Goal: Information Seeking & Learning: Learn about a topic

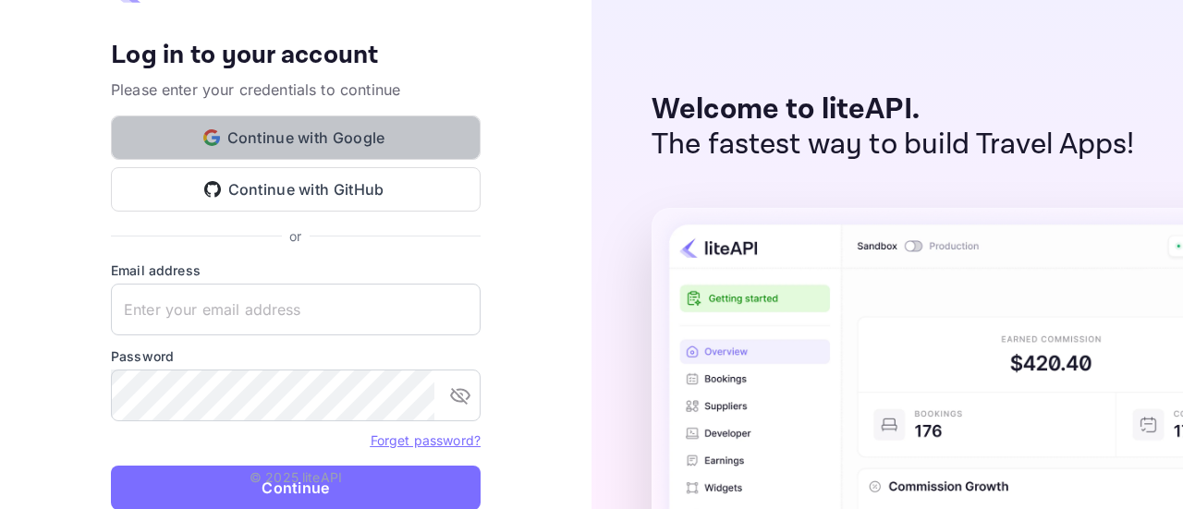
click at [403, 123] on button "Continue with Google" at bounding box center [296, 138] width 370 height 44
click at [402, 141] on button "Continue with Google" at bounding box center [296, 138] width 370 height 44
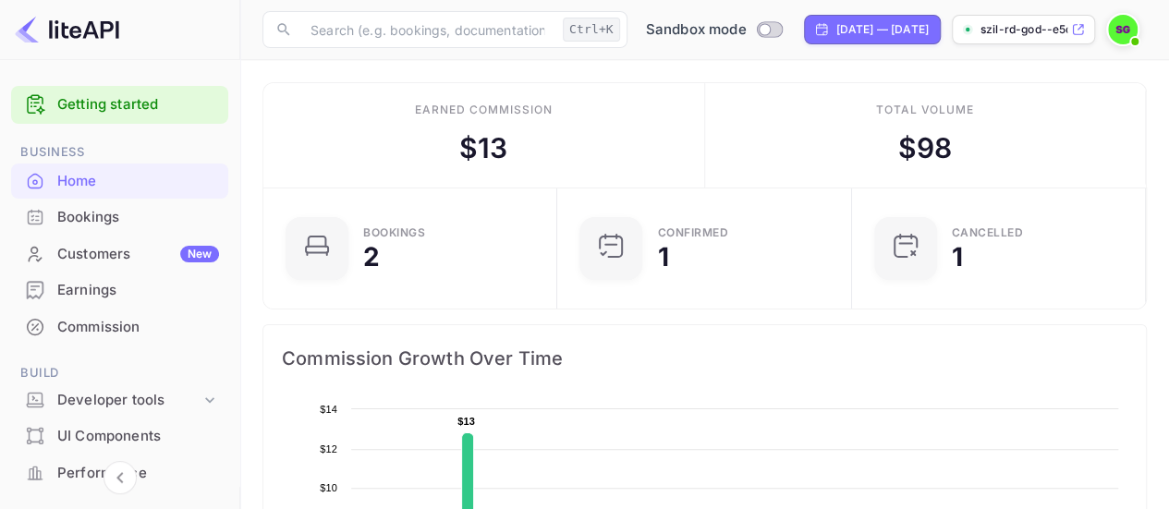
click at [1145, 137] on div "Total volume $ 98" at bounding box center [926, 135] width 442 height 104
click at [746, 31] on input "Switch to Production mode" at bounding box center [764, 29] width 37 height 12
checkbox input "true"
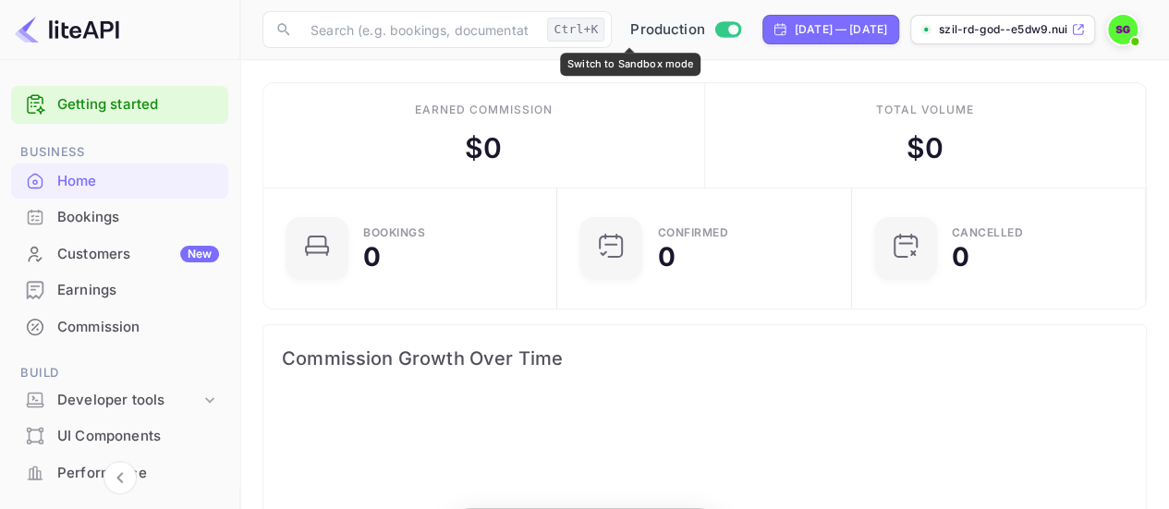
scroll to position [286, 270]
click at [715, 29] on input "Switch to Sandbox mode" at bounding box center [733, 29] width 37 height 12
checkbox input "false"
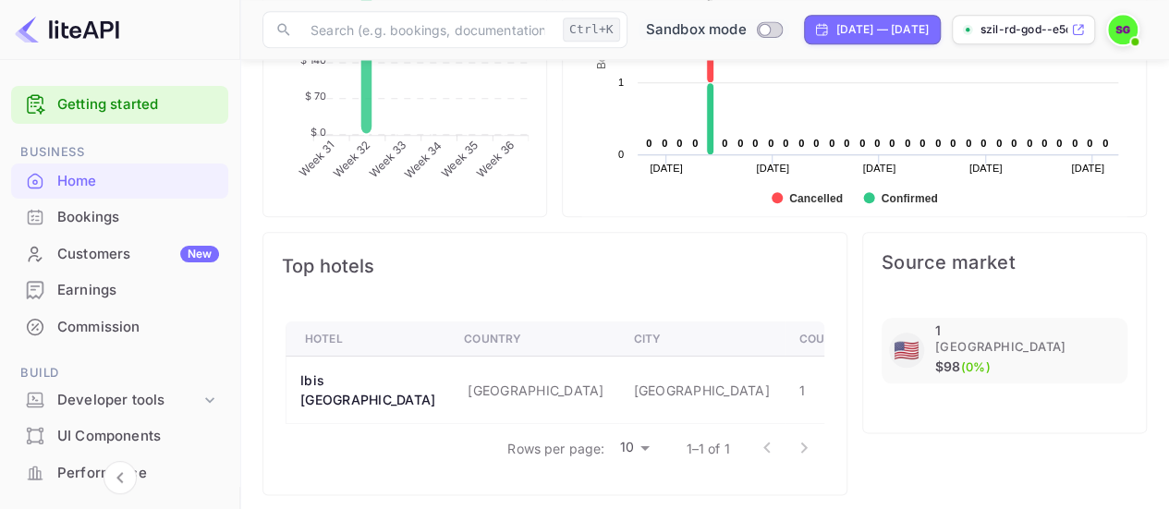
scroll to position [0, 0]
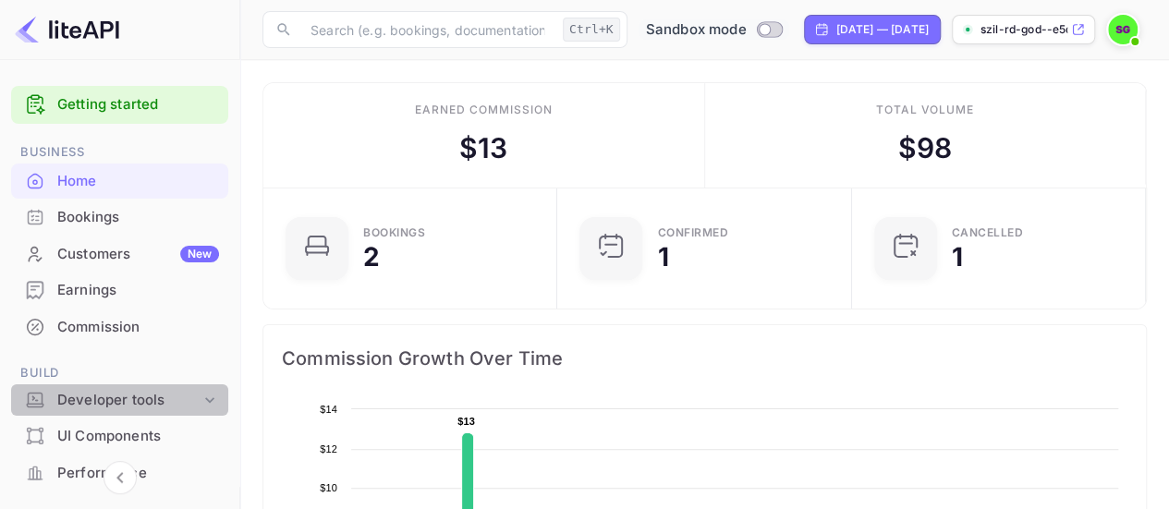
click at [155, 397] on div "Developer tools" at bounding box center [128, 400] width 143 height 21
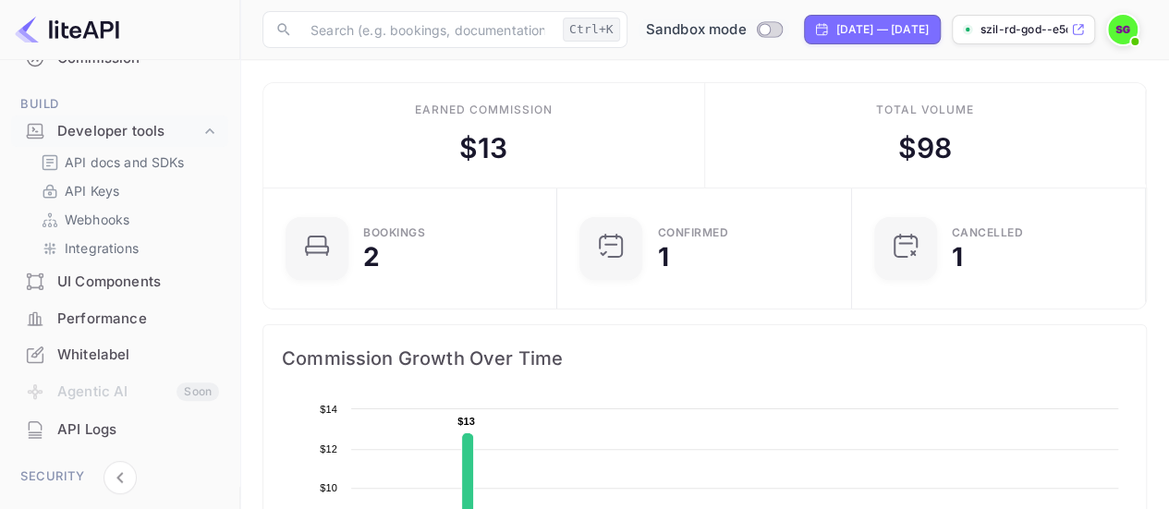
scroll to position [261, 0]
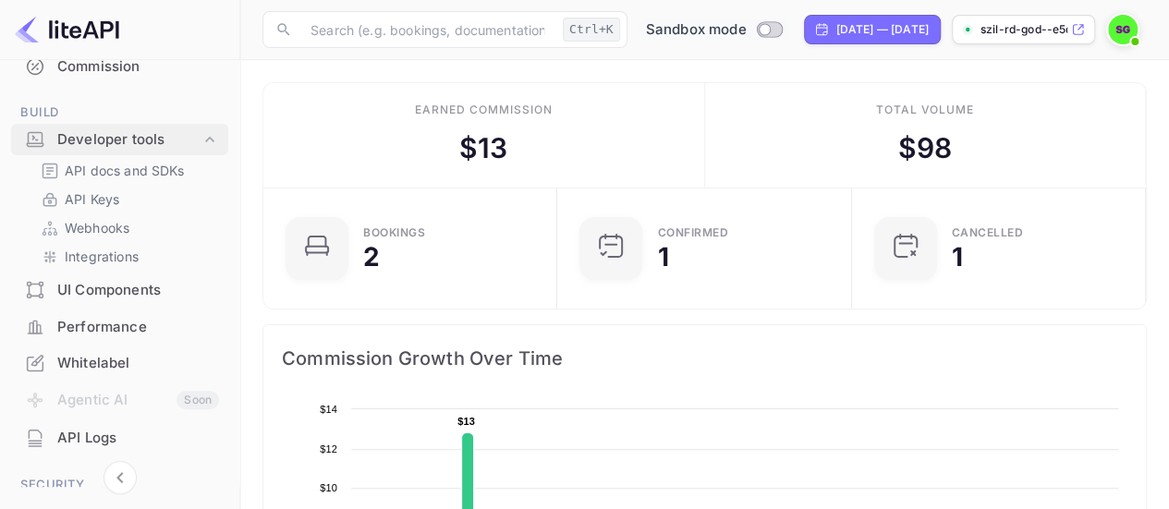
click at [141, 140] on div "Developer tools" at bounding box center [128, 139] width 143 height 21
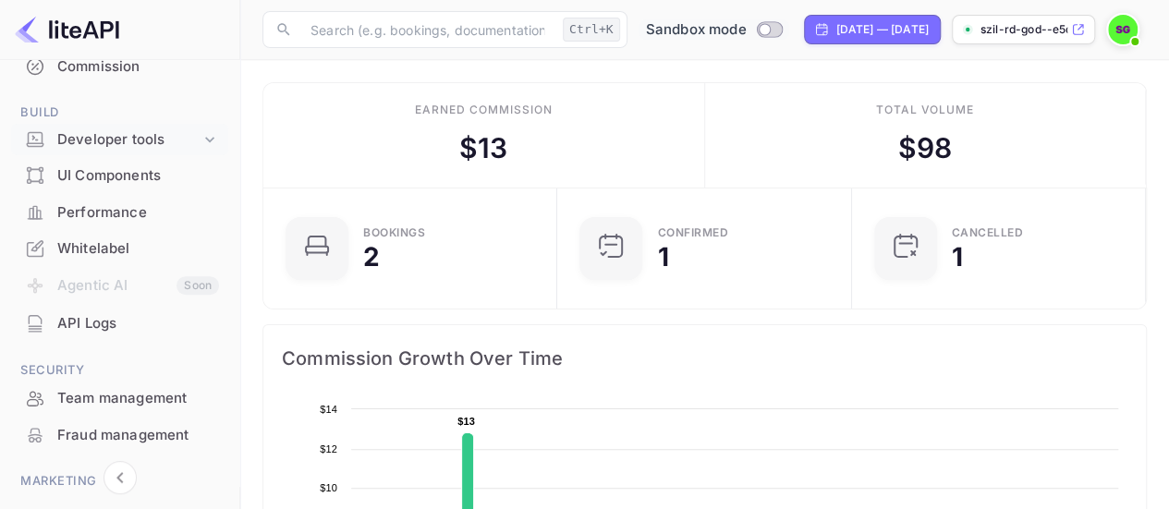
click at [141, 140] on div "Developer tools" at bounding box center [128, 139] width 143 height 21
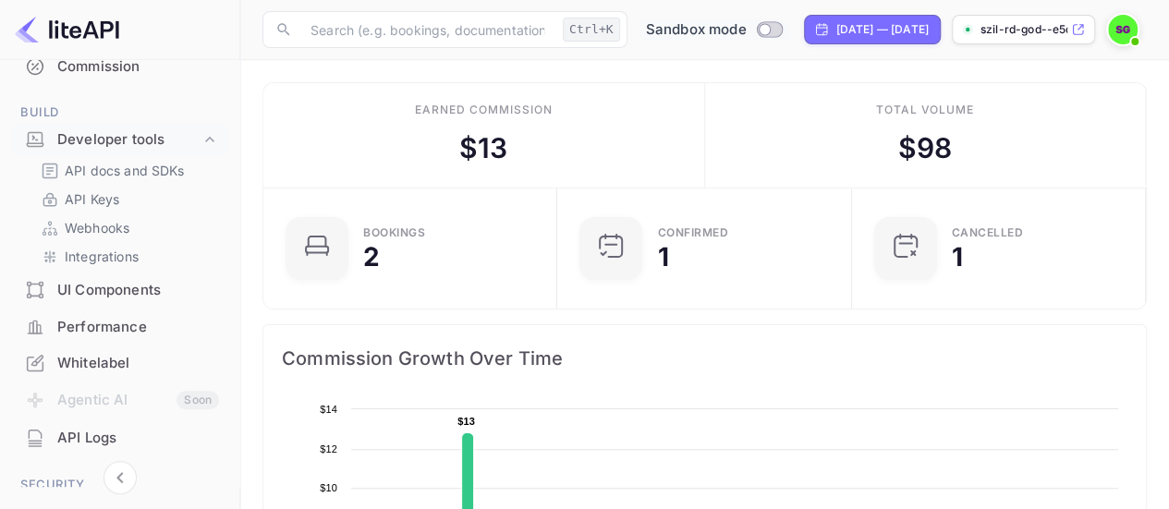
click at [107, 280] on div "UI Components" at bounding box center [138, 290] width 162 height 21
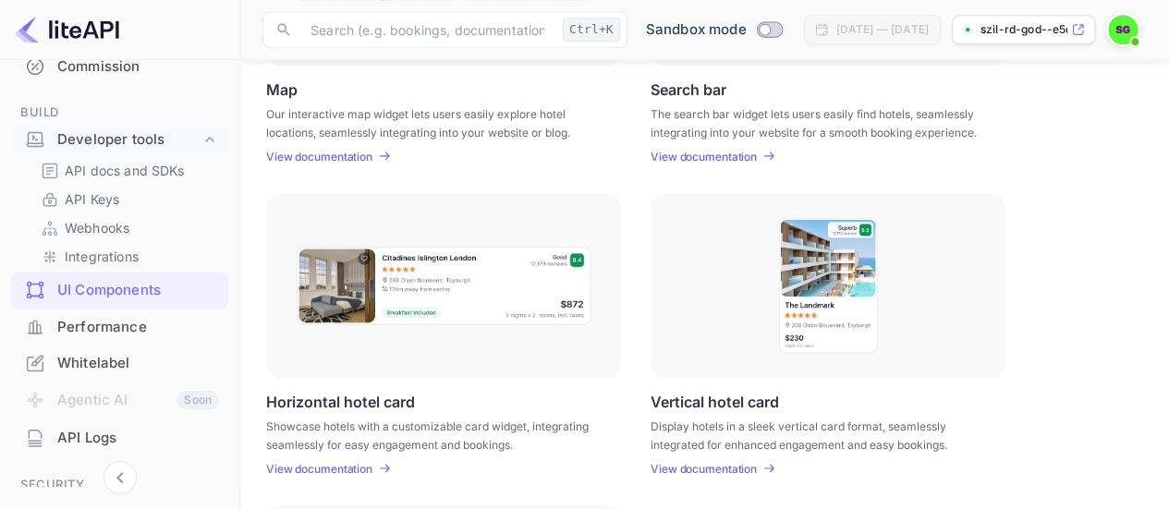
scroll to position [496, 0]
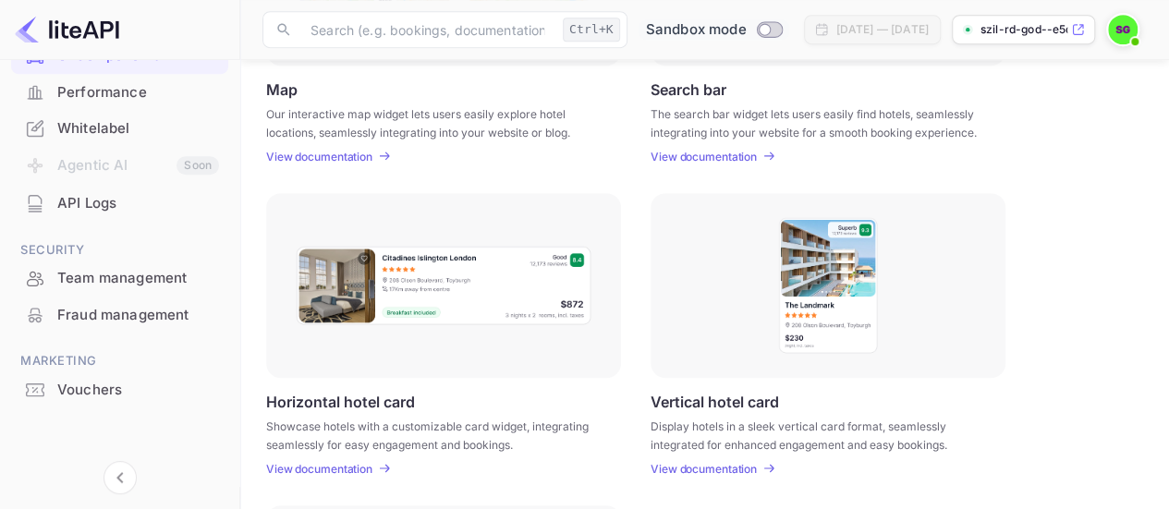
click at [133, 202] on div "API Logs" at bounding box center [138, 203] width 162 height 21
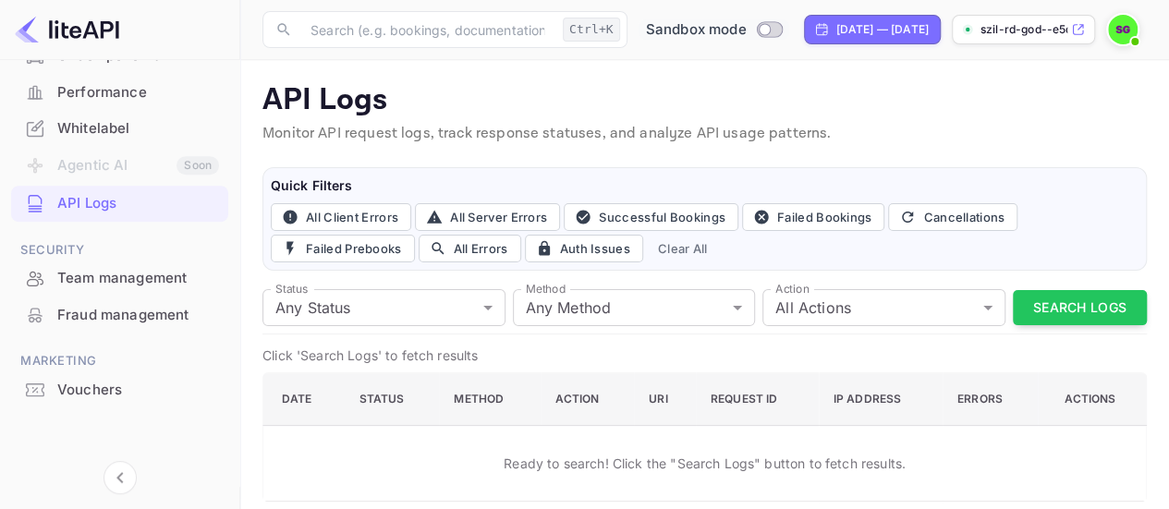
click at [235, 227] on div "Getting started Business Home Bookings Customers New Earnings Commission Build …" at bounding box center [119, 34] width 239 height 902
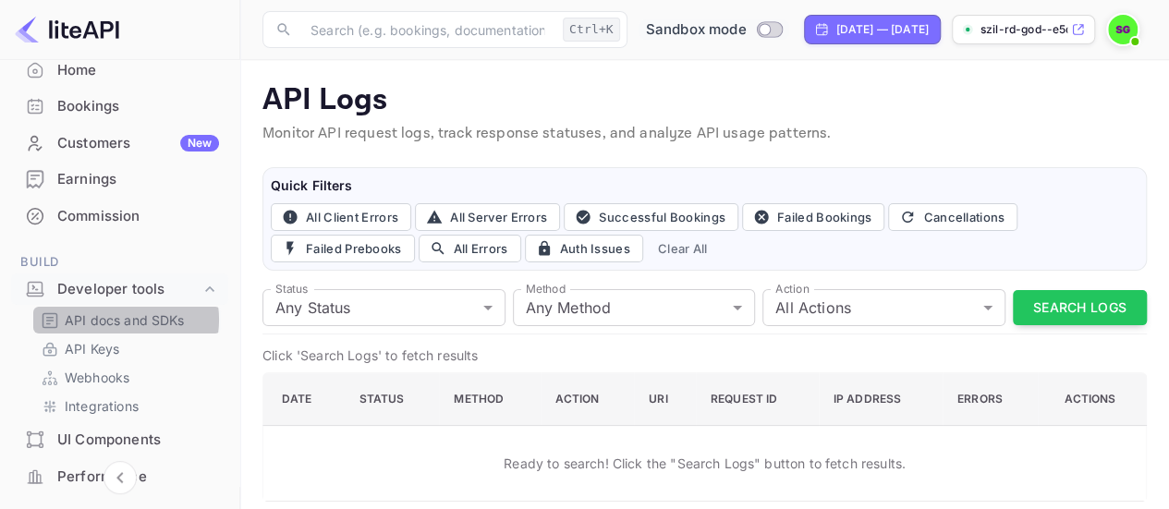
click at [116, 319] on p "API docs and SDKs" at bounding box center [125, 320] width 120 height 19
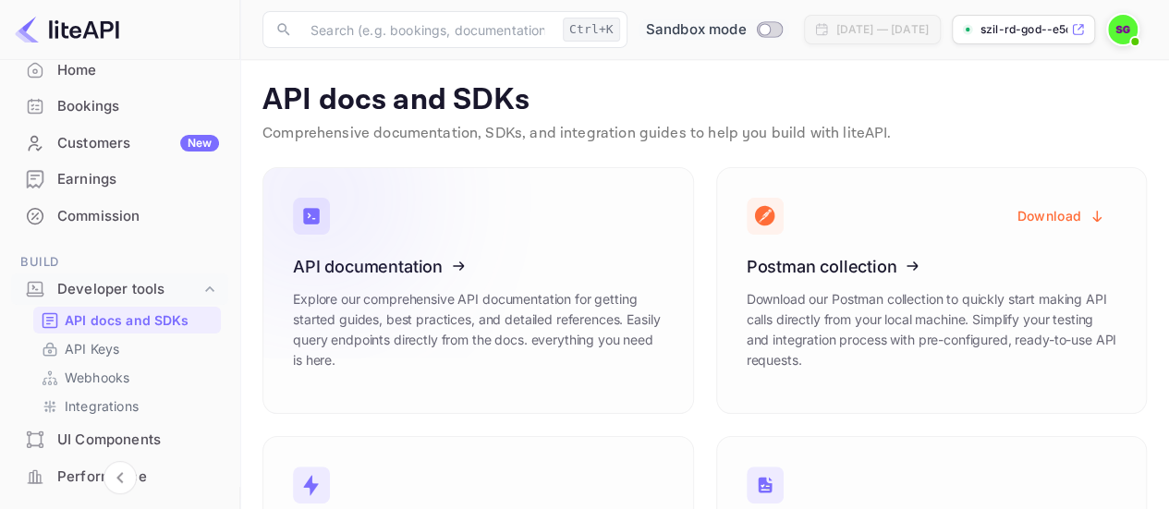
click at [408, 266] on icon at bounding box center [407, 263] width 288 height 190
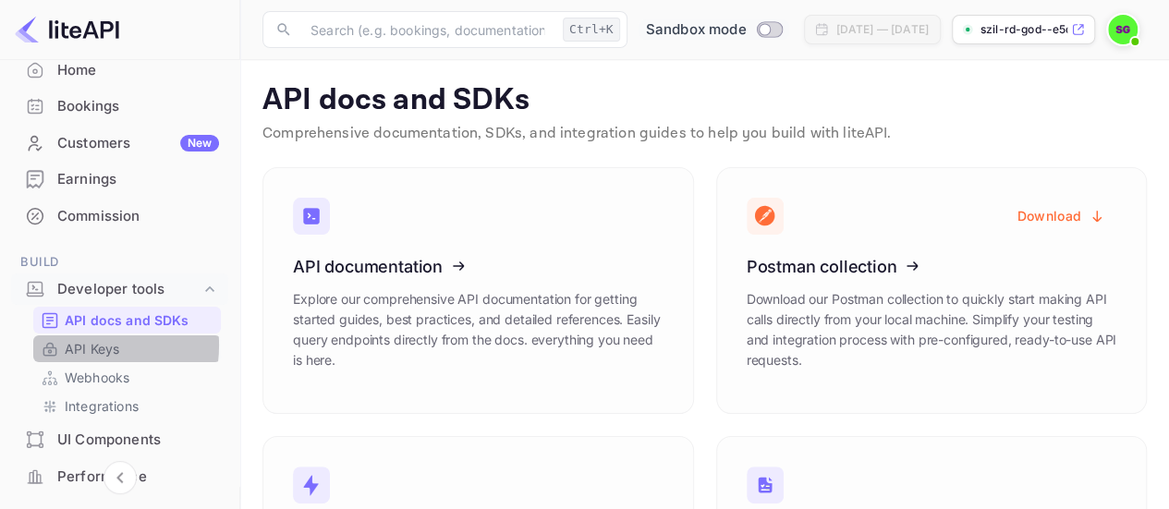
click at [83, 345] on p "API Keys" at bounding box center [92, 348] width 55 height 19
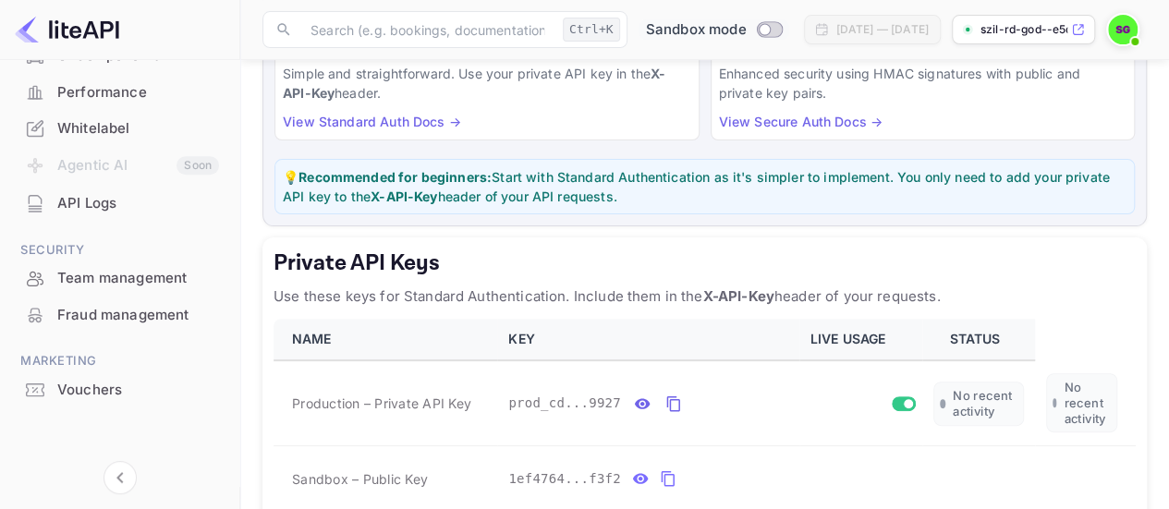
scroll to position [174, 0]
